Goal: Check status: Check status

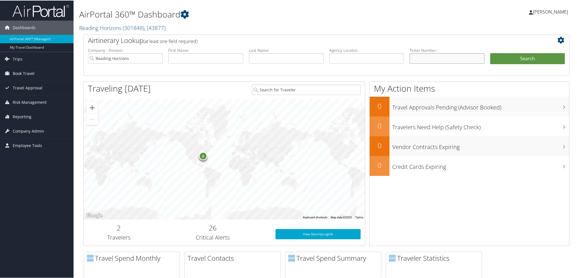
click at [420, 58] on input "text" at bounding box center [447, 58] width 75 height 10
paste input "AGENT FEE 8900897956354"
drag, startPoint x: 434, startPoint y: 58, endPoint x: 220, endPoint y: 55, distance: 213.6
click at [220, 55] on ul "Company - Division: Reading Horizons First Name: Last Name: Agency Locator: Dep…" at bounding box center [326, 61] width 483 height 28
type input "8900897956354"
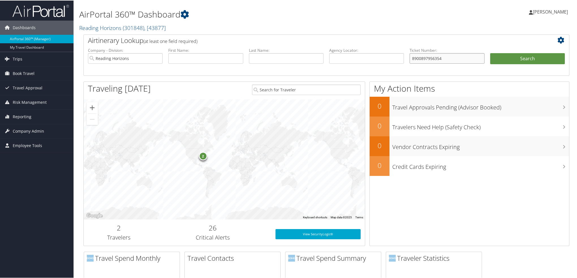
click at [490, 53] on button "Search" at bounding box center [527, 58] width 75 height 11
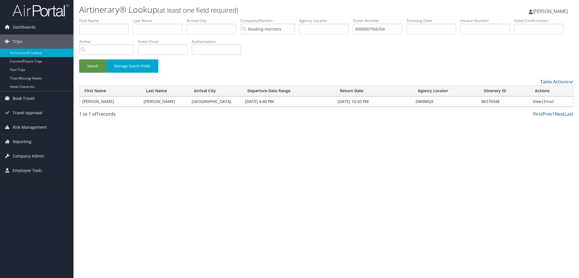
click at [535, 101] on link "View" at bounding box center [537, 101] width 9 height 5
drag, startPoint x: 398, startPoint y: 27, endPoint x: 305, endPoint y: 14, distance: 94.1
click at [305, 14] on div "Airtinerary® Lookup (at least one field required) Raina Hall Raina Hall My Sett…" at bounding box center [327, 139] width 506 height 278
paste input "AGENT FEE 8900897955069"
drag, startPoint x: 375, startPoint y: 29, endPoint x: 15, endPoint y: -2, distance: 361.3
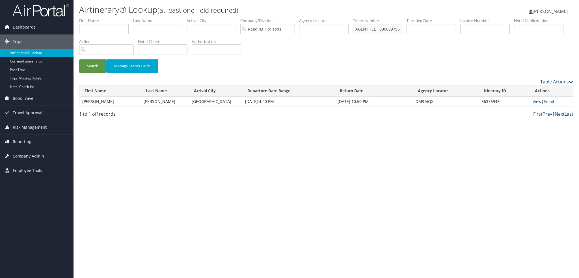
click at [15, 0] on html "Menu Dashboards ► AirPortal 360™ (Manager) My Travel Dashboard Trips ► Airtiner…" at bounding box center [289, 139] width 579 height 278
click at [79, 59] on button "Search" at bounding box center [92, 65] width 27 height 13
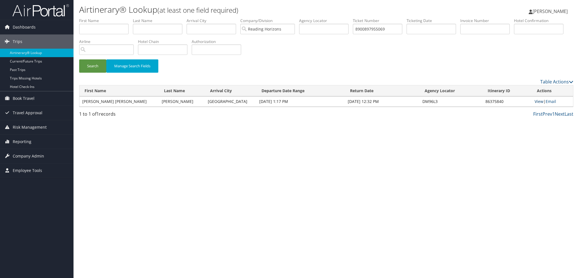
click at [536, 102] on link "View" at bounding box center [539, 101] width 9 height 5
drag, startPoint x: 390, startPoint y: 29, endPoint x: 281, endPoint y: 11, distance: 110.3
click at [281, 11] on div "Airtinerary® Lookup (at least one field required) Raina Hall Raina Hall My Sett…" at bounding box center [327, 139] width 506 height 278
paste input "AGENT FEE 8900897944777"
drag, startPoint x: 377, startPoint y: 30, endPoint x: 0, endPoint y: 6, distance: 378.2
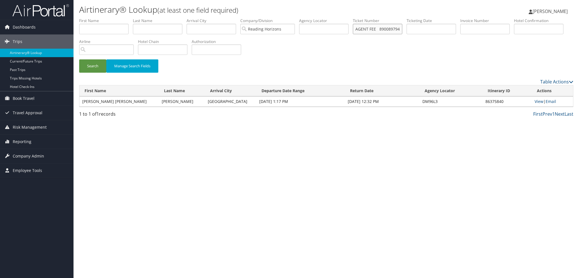
click at [0, 6] on div "Dashboards AirPortal 360™ (Manager) My Travel Dashboard Trips Airtinerary® Look…" at bounding box center [289, 139] width 579 height 278
click at [79, 59] on button "Search" at bounding box center [92, 65] width 27 height 13
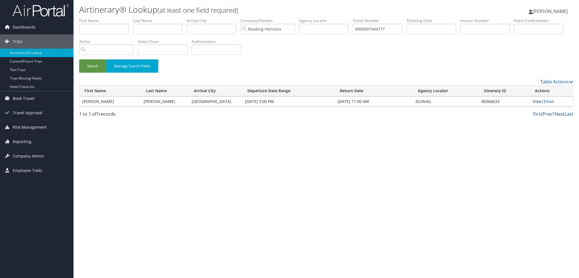
click at [536, 102] on link "View" at bounding box center [537, 101] width 9 height 5
drag, startPoint x: 396, startPoint y: 30, endPoint x: 325, endPoint y: 26, distance: 71.4
click at [325, 18] on ul "First Name Last Name Departure City Arrival City Company/Division Reading Horiz…" at bounding box center [326, 18] width 495 height 0
paste input "AGENT FEE 8900897943354"
drag, startPoint x: 378, startPoint y: 31, endPoint x: 151, endPoint y: 21, distance: 227.4
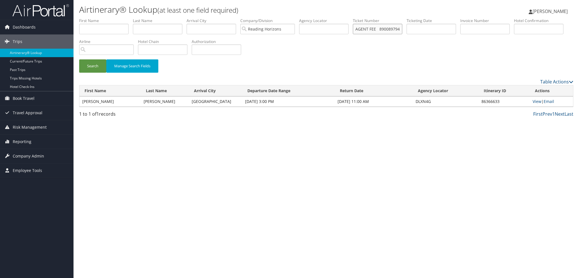
click at [165, 18] on ul "First Name Last Name Departure City Arrival City Company/Division Reading Horiz…" at bounding box center [326, 18] width 495 height 0
click at [79, 59] on button "Search" at bounding box center [92, 65] width 27 height 13
click at [535, 101] on link "View" at bounding box center [537, 101] width 9 height 5
drag, startPoint x: 399, startPoint y: 30, endPoint x: 321, endPoint y: 20, distance: 78.7
click at [321, 18] on ul "First Name Last Name Departure City Arrival City Company/Division Reading Horiz…" at bounding box center [326, 18] width 495 height 0
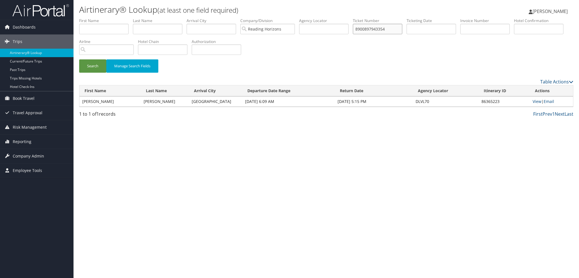
paste input "AGENT FEE 8900897943351"
drag, startPoint x: 374, startPoint y: 29, endPoint x: 25, endPoint y: -2, distance: 349.9
click at [25, 0] on html "Menu Dashboards ► AirPortal 360™ (Manager) My Travel Dashboard Trips ► Airtiner…" at bounding box center [289, 139] width 579 height 278
click at [79, 59] on button "Search" at bounding box center [92, 65] width 27 height 13
click at [538, 101] on link "View" at bounding box center [537, 101] width 9 height 5
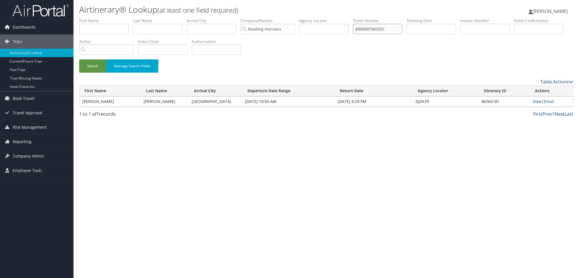
drag, startPoint x: 395, startPoint y: 31, endPoint x: 300, endPoint y: 20, distance: 95.6
click at [300, 18] on ul "First Name Last Name Departure City Arrival City Company/Division Reading Horiz…" at bounding box center [326, 18] width 495 height 0
paste input "AGENT FEE 8900897934014"
drag, startPoint x: 375, startPoint y: 31, endPoint x: 147, endPoint y: 20, distance: 227.7
click at [148, 18] on ul "First Name Last Name Departure City Arrival City Company/Division Reading Horiz…" at bounding box center [326, 18] width 495 height 0
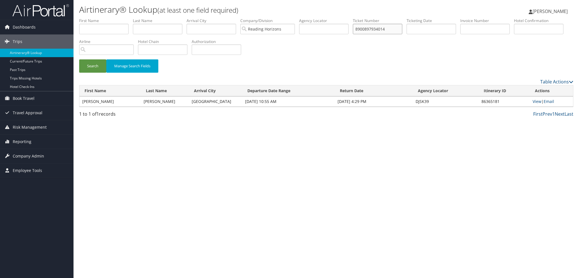
click at [79, 59] on button "Search" at bounding box center [92, 65] width 27 height 13
click at [539, 102] on link "View" at bounding box center [537, 101] width 9 height 5
drag, startPoint x: 394, startPoint y: 29, endPoint x: 317, endPoint y: 29, distance: 76.4
click at [317, 18] on ul "First Name Last Name Departure City Arrival City Company/Division Reading Horiz…" at bounding box center [326, 18] width 495 height 0
paste input "AGENT FEE 8900897941170"
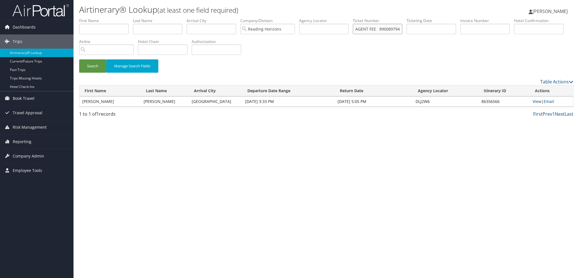
drag, startPoint x: 377, startPoint y: 31, endPoint x: 70, endPoint y: 4, distance: 307.8
click at [74, 4] on div "Airtinerary® Lookup (at least one field required) Raina Hall Raina Hall My Sett…" at bounding box center [327, 139] width 506 height 278
type input "8900897941170"
click at [79, 59] on button "Search" at bounding box center [92, 65] width 27 height 13
click at [537, 102] on link "View" at bounding box center [537, 101] width 9 height 5
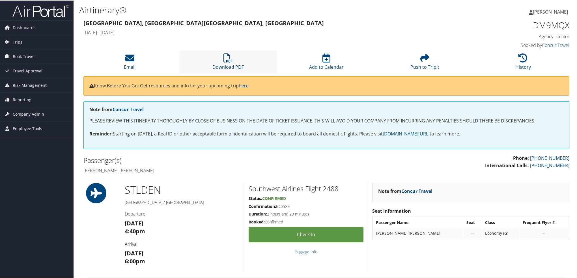
click at [227, 62] on icon at bounding box center [228, 57] width 9 height 9
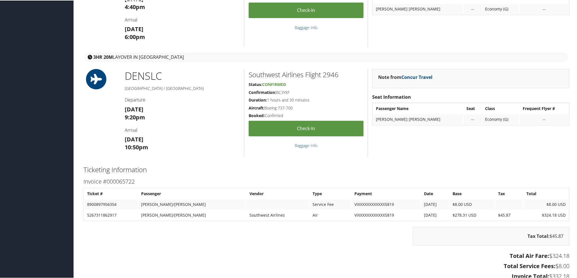
scroll to position [283, 0]
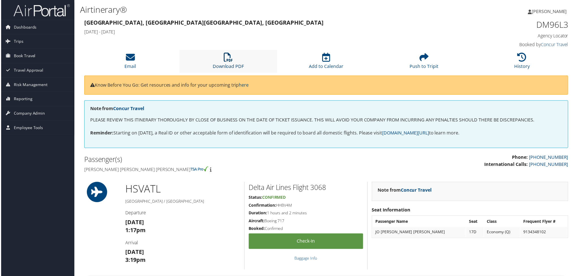
click at [235, 63] on link "Download PDF" at bounding box center [227, 63] width 31 height 14
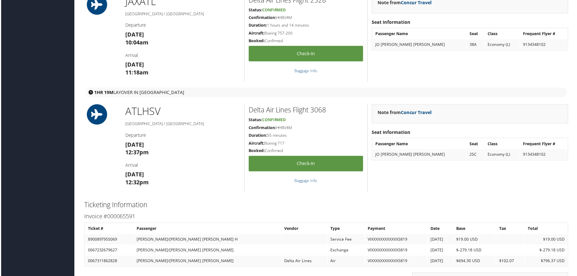
scroll to position [594, 0]
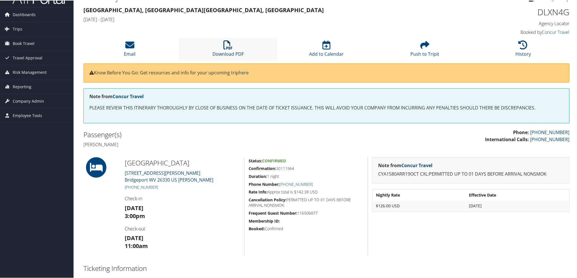
click at [229, 60] on li "Download PDF" at bounding box center [228, 48] width 98 height 23
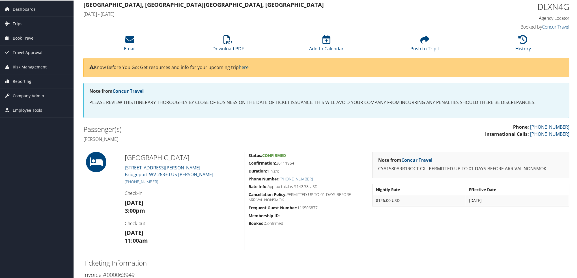
scroll to position [28, 0]
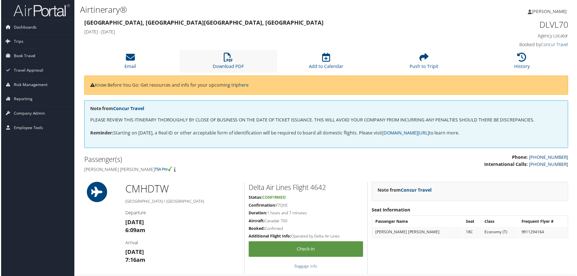
click at [233, 59] on li "Download PDF" at bounding box center [228, 61] width 98 height 23
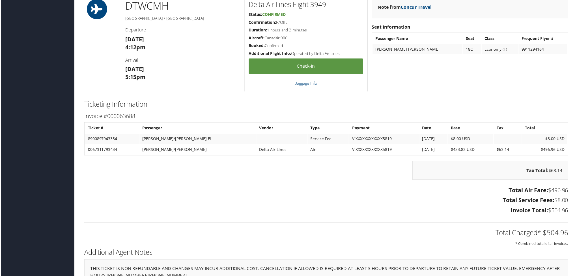
scroll to position [418, 0]
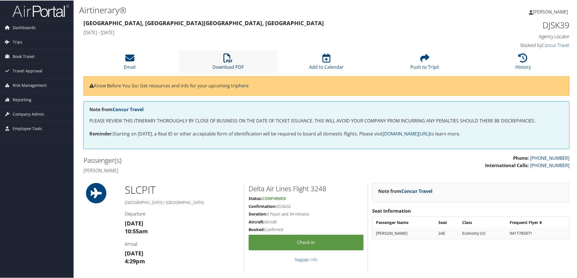
click at [235, 63] on link "Download PDF" at bounding box center [227, 63] width 31 height 14
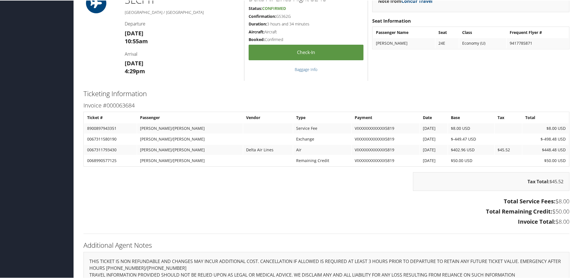
scroll to position [226, 0]
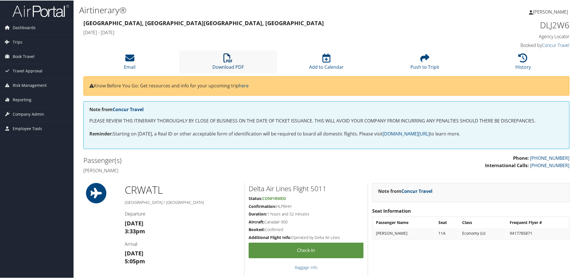
click at [230, 67] on link "Download PDF" at bounding box center [227, 63] width 31 height 14
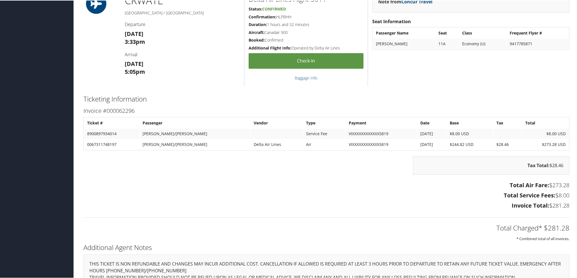
scroll to position [226, 0]
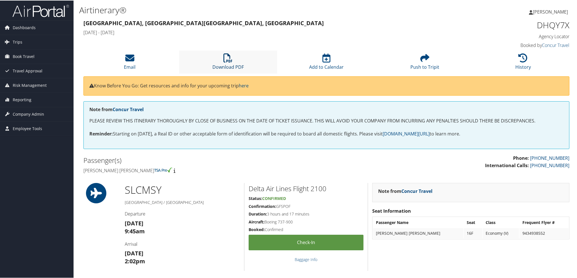
click at [227, 67] on link "Download PDF" at bounding box center [227, 63] width 31 height 14
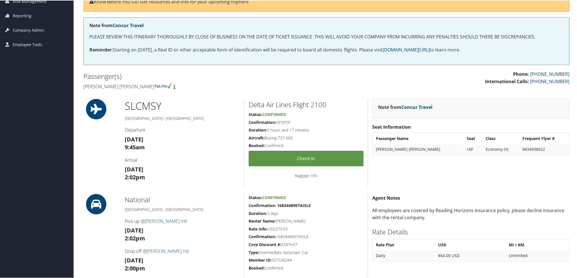
scroll to position [80, 0]
